Goal: Check status: Check status

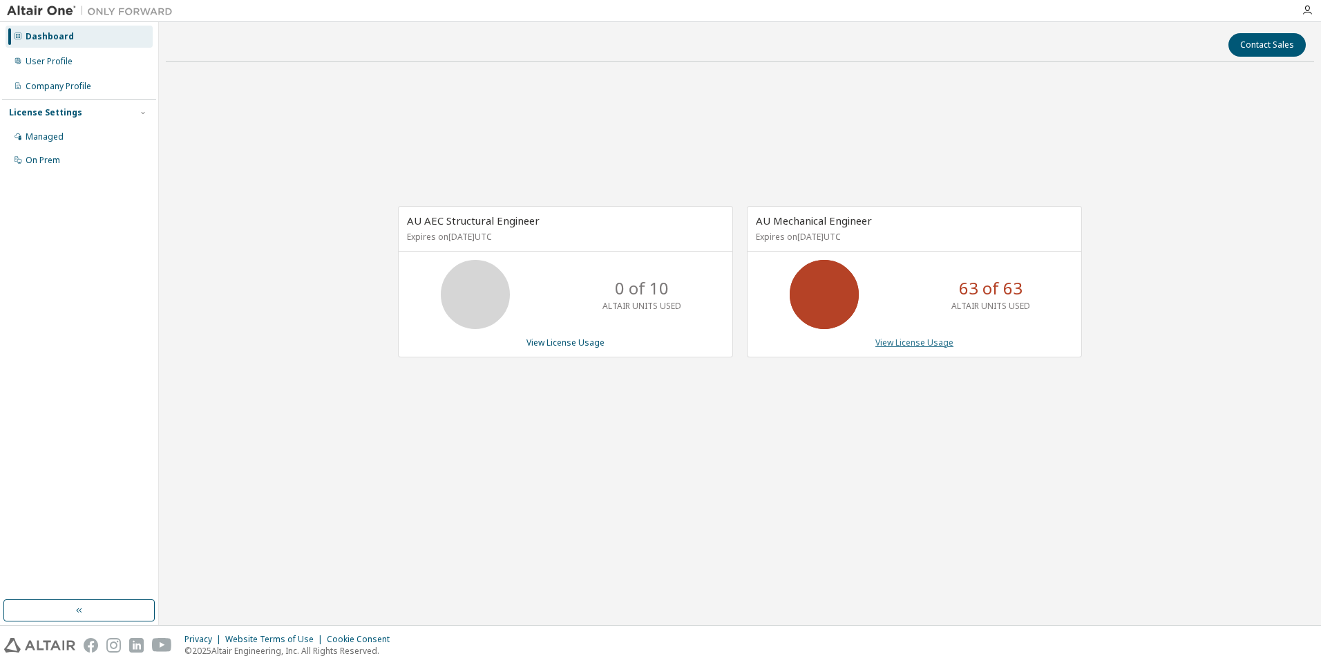
click at [917, 341] on link "View License Usage" at bounding box center [914, 342] width 78 height 12
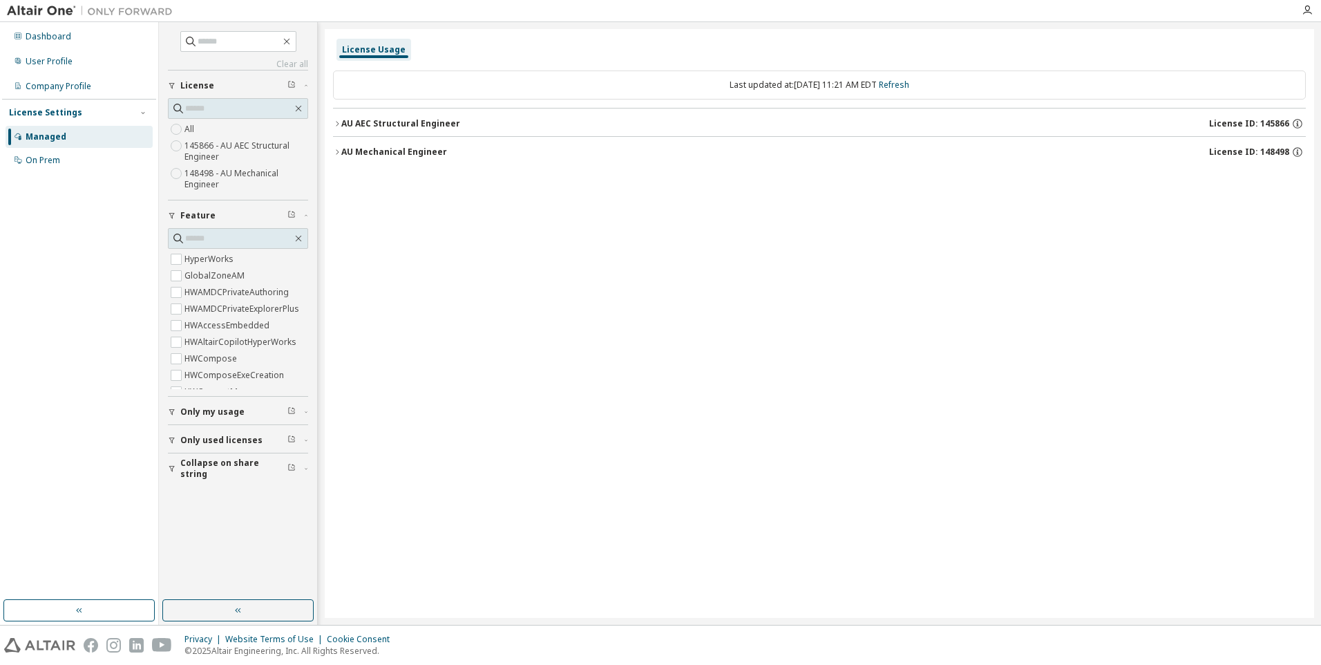
click at [427, 152] on div "AU Mechanical Engineer" at bounding box center [394, 151] width 106 height 11
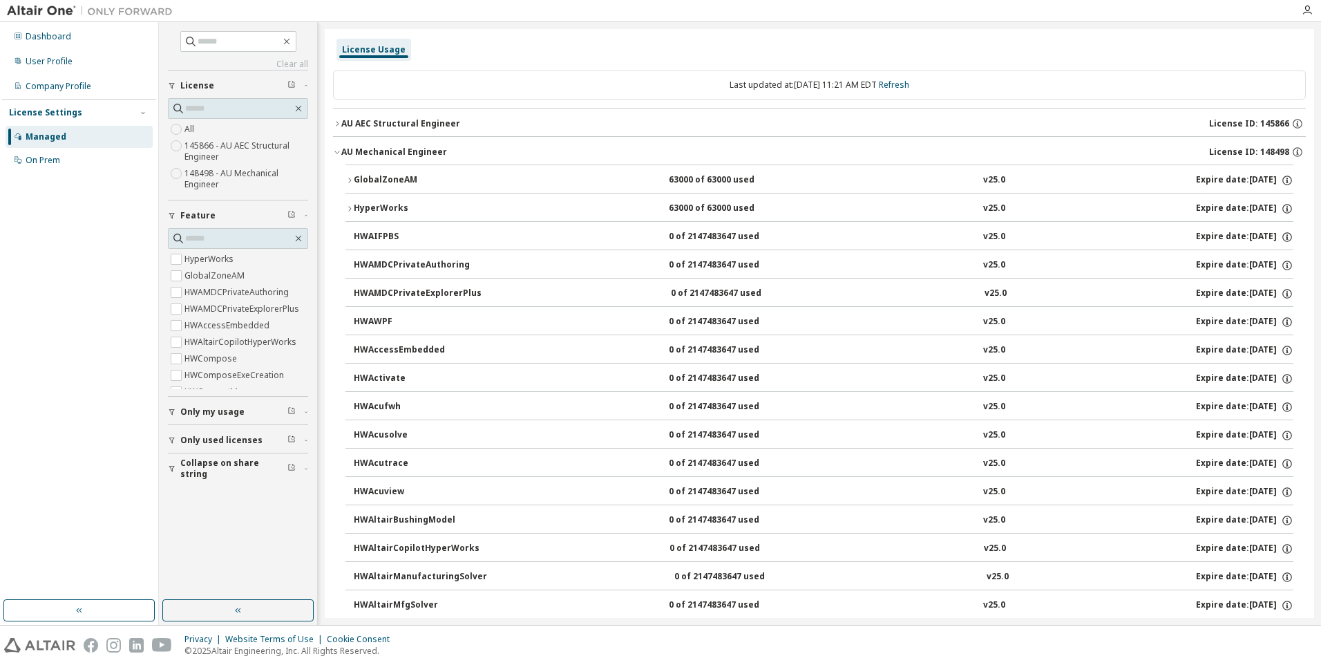
click at [418, 180] on div "GlobalZoneAM" at bounding box center [416, 180] width 124 height 12
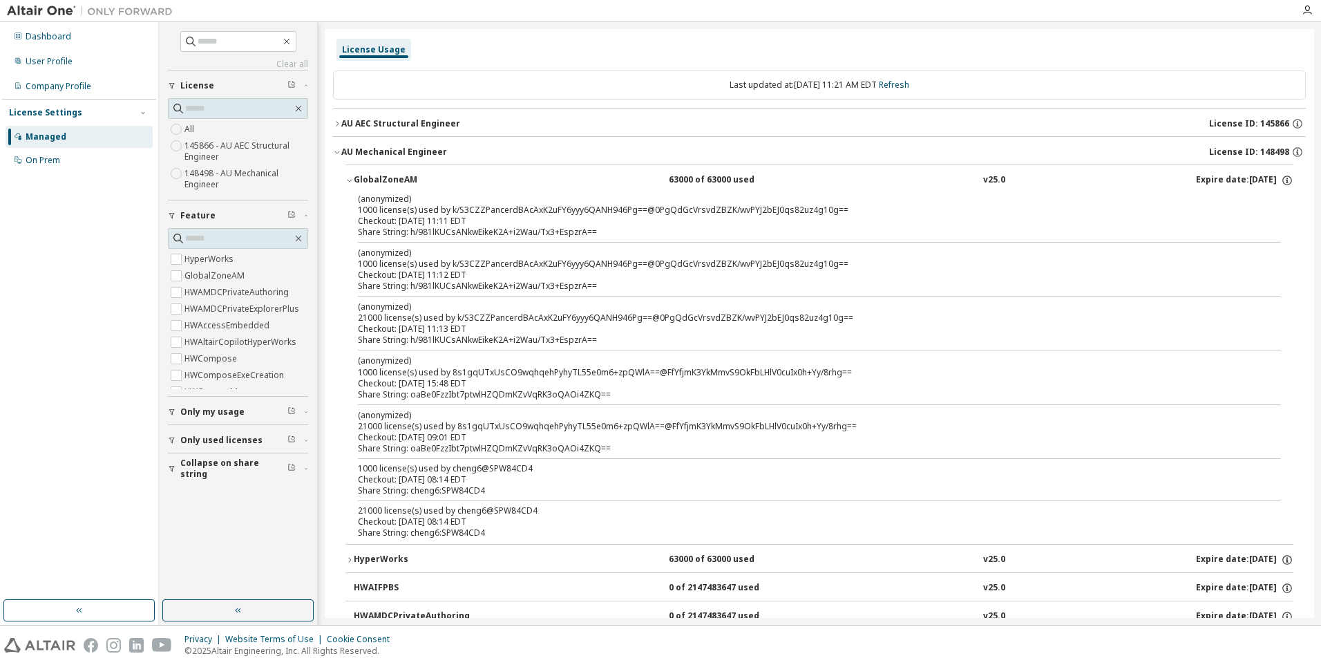
click at [418, 180] on div "GlobalZoneAM" at bounding box center [416, 180] width 124 height 12
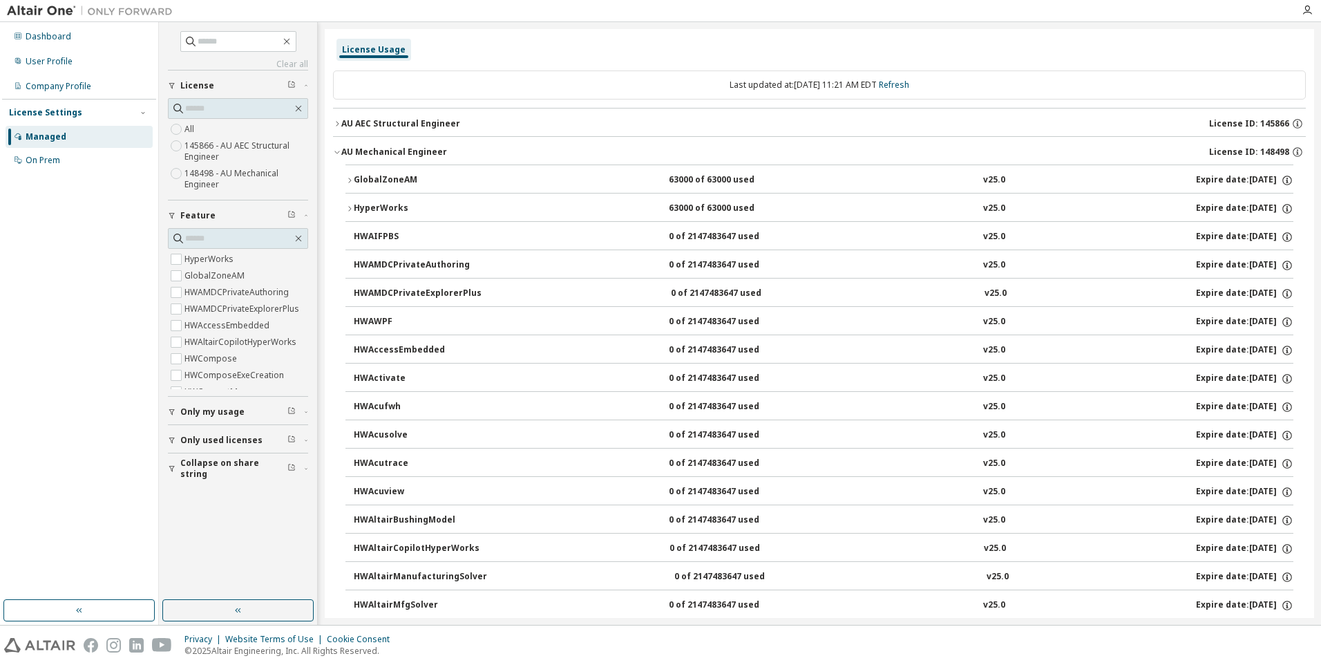
click at [418, 180] on div "GlobalZoneAM" at bounding box center [416, 180] width 124 height 12
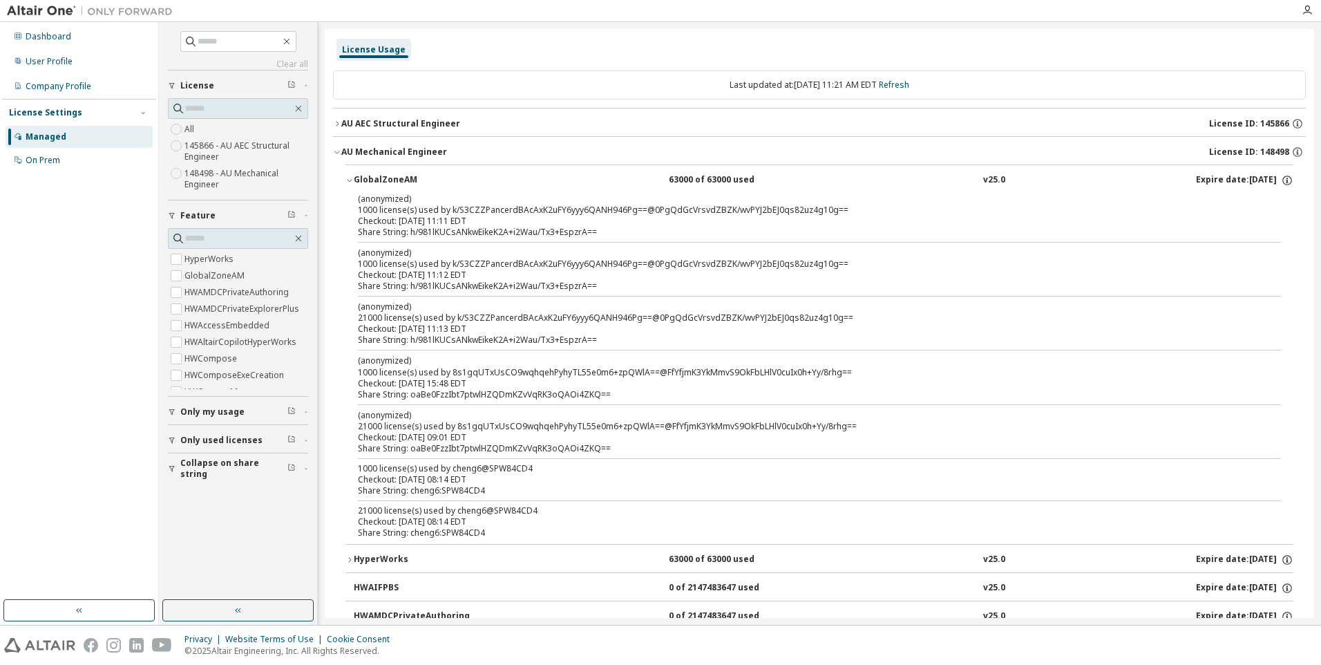
click at [489, 480] on div "Checkout: 2025-09-05 08:14 EDT" at bounding box center [803, 479] width 890 height 11
